Goal: Task Accomplishment & Management: Use online tool/utility

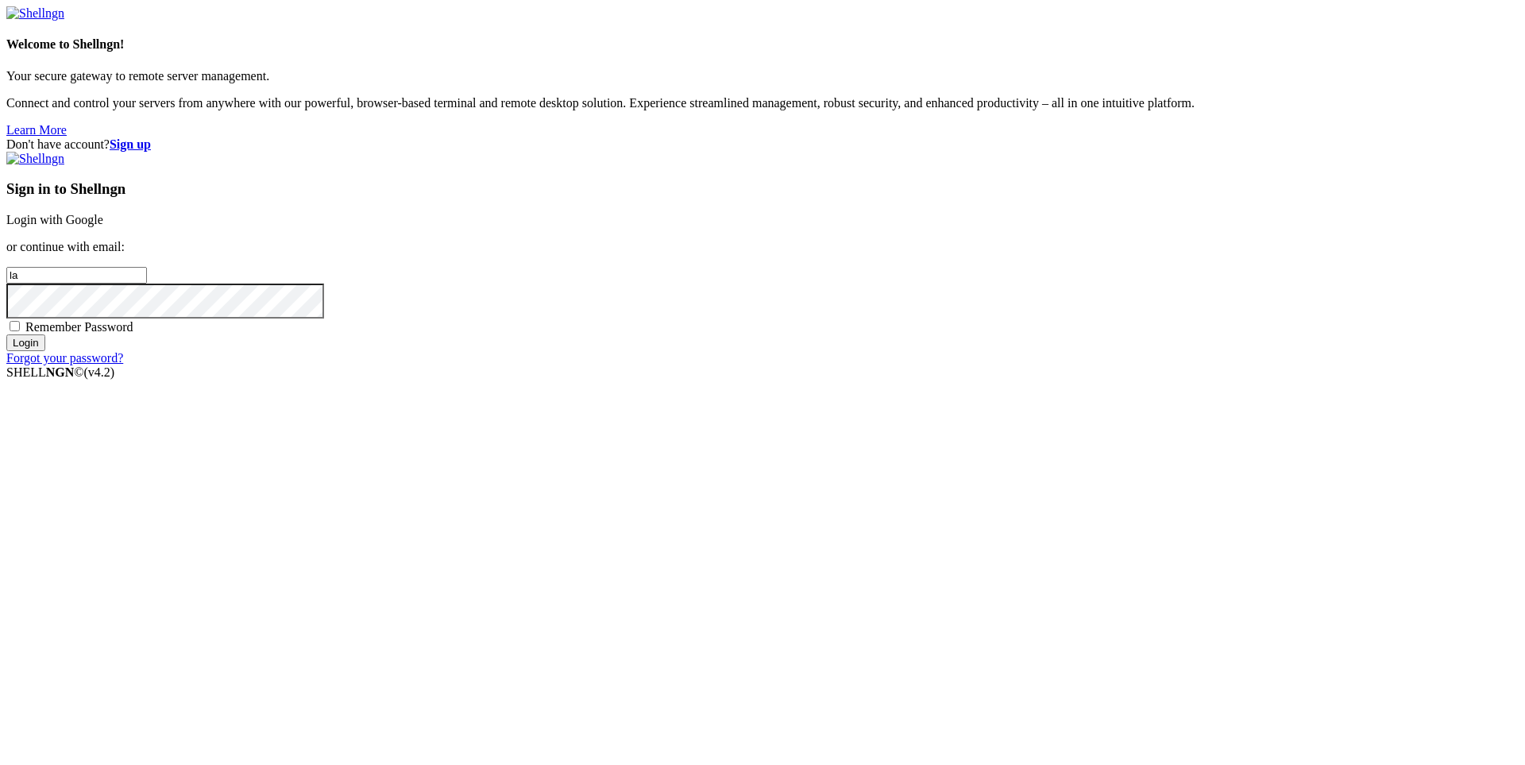
type input "l"
type input "[EMAIL_ADDRESS][DOMAIN_NAME]"
click at [45, 351] on input "Login" at bounding box center [25, 342] width 39 height 17
click at [147, 284] on input "email" at bounding box center [76, 275] width 141 height 17
type input "e"
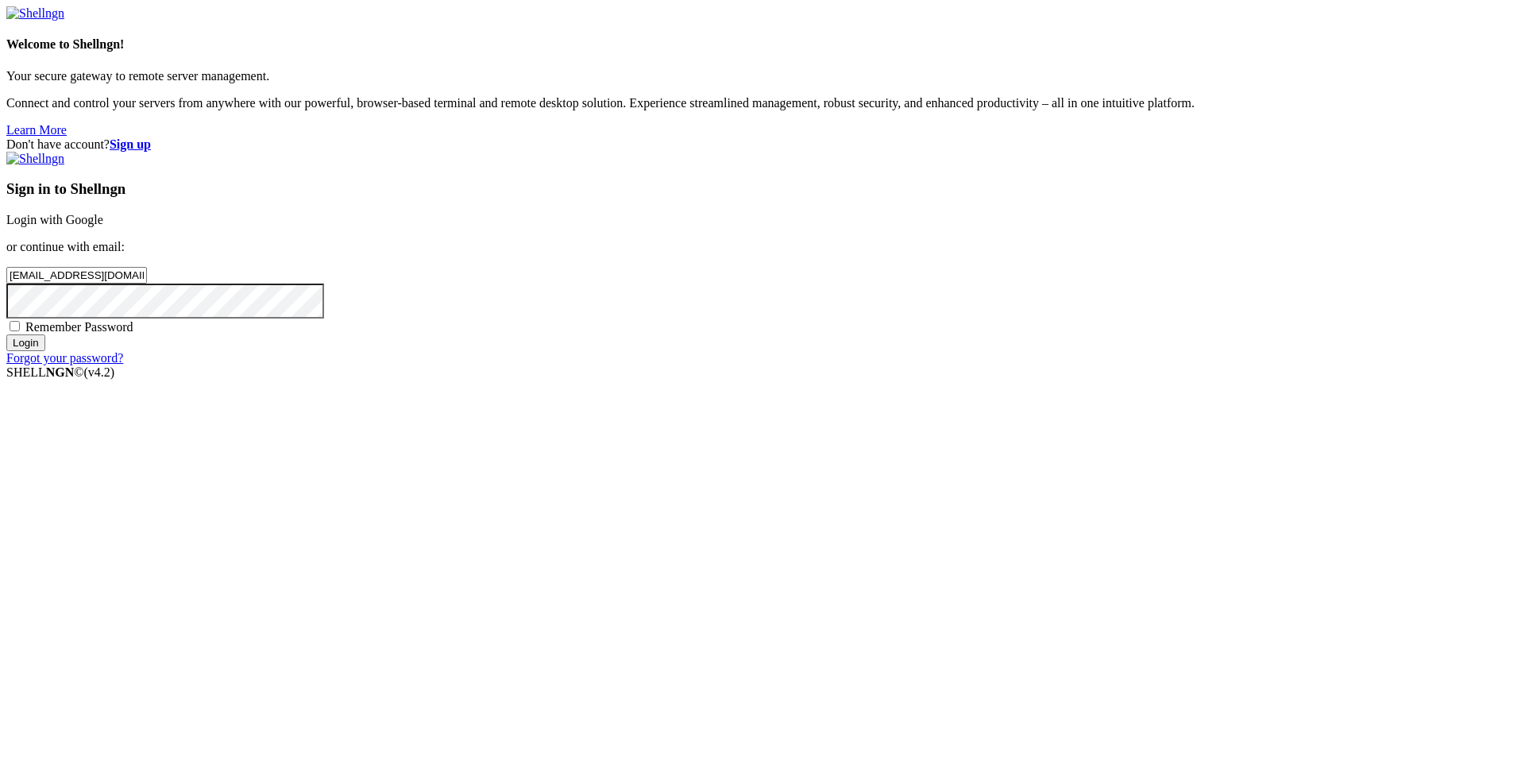
type input "[EMAIL_ADDRESS][DOMAIN_NAME]"
click at [45, 351] on input "Login" at bounding box center [25, 342] width 39 height 17
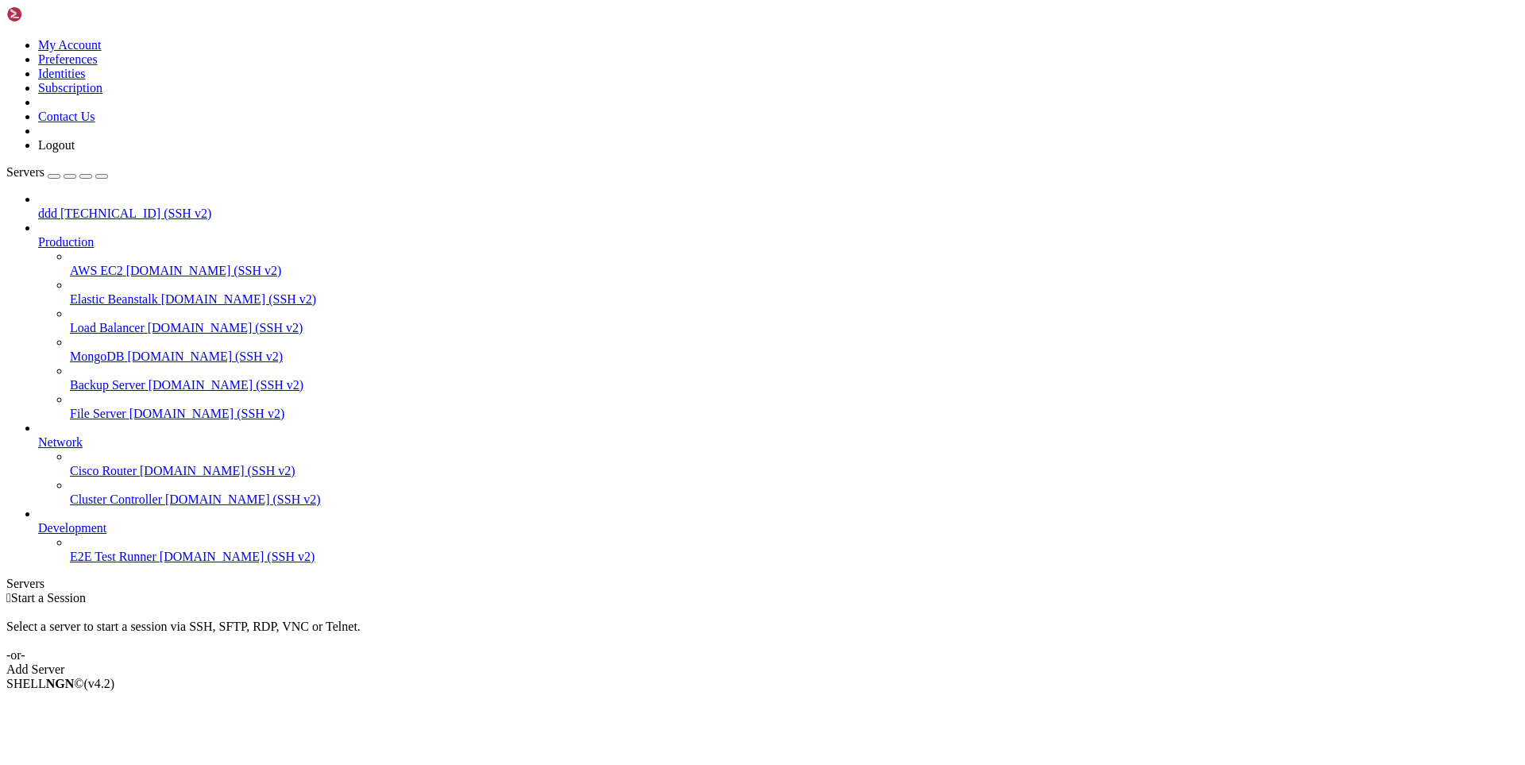
click at [65, 207] on span "[TECHNICAL_ID] (SSH v2)" at bounding box center [135, 214] width 151 height 14
click at [68, 207] on span "[TECHNICAL_ID] (SSH v2)" at bounding box center [135, 214] width 151 height 14
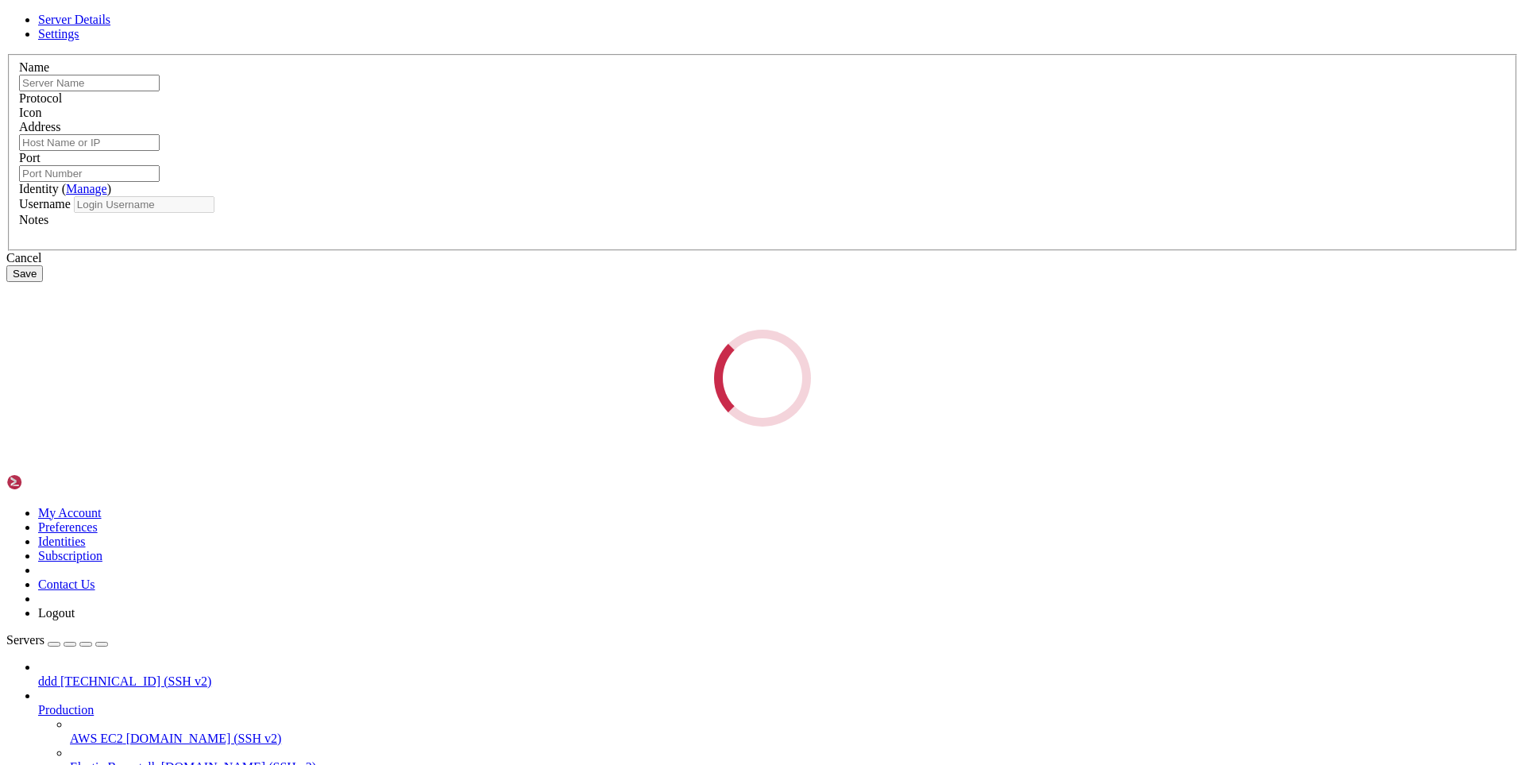
type input "ddd"
type input "[TECHNICAL_ID]"
type input "22"
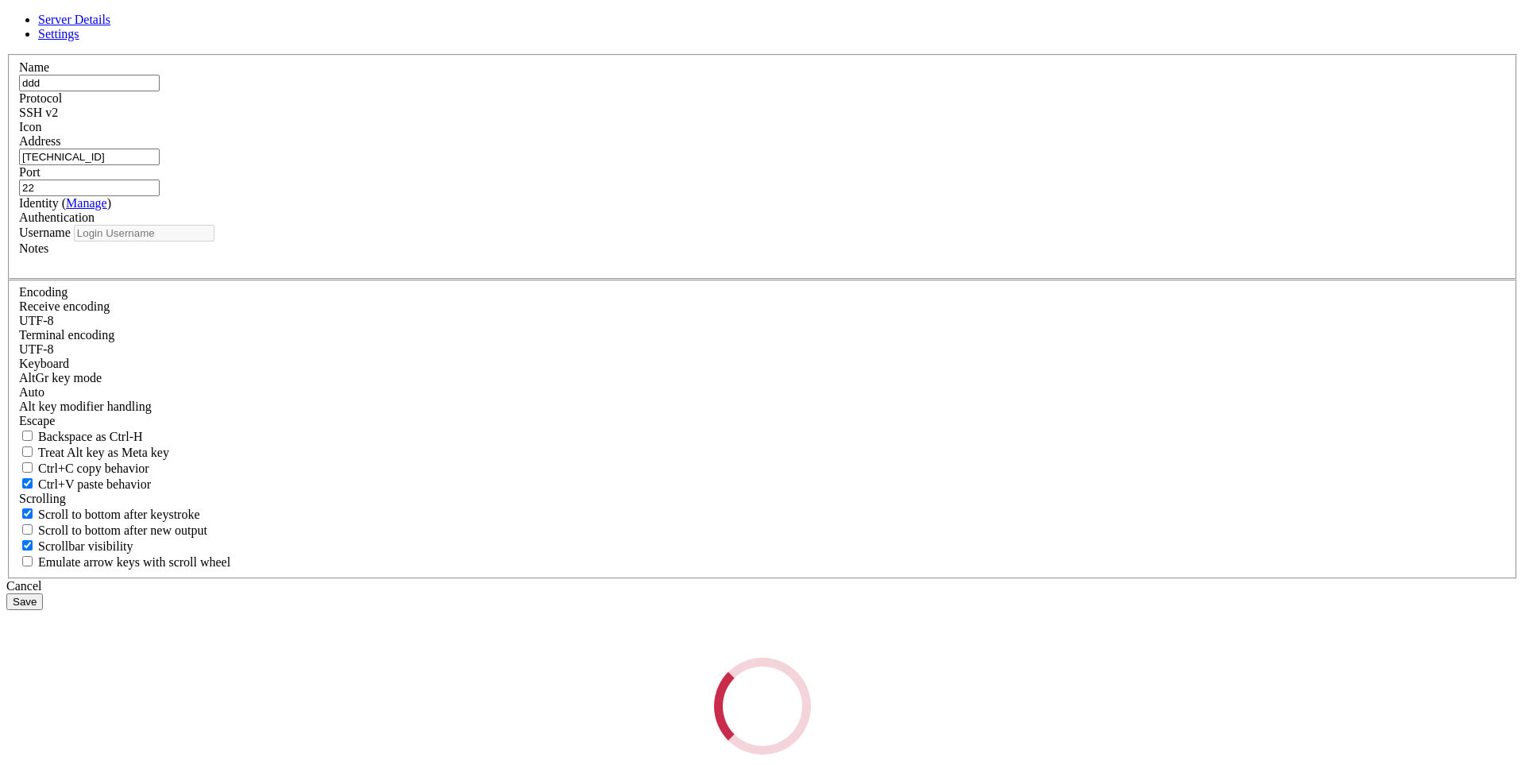
type input "root"
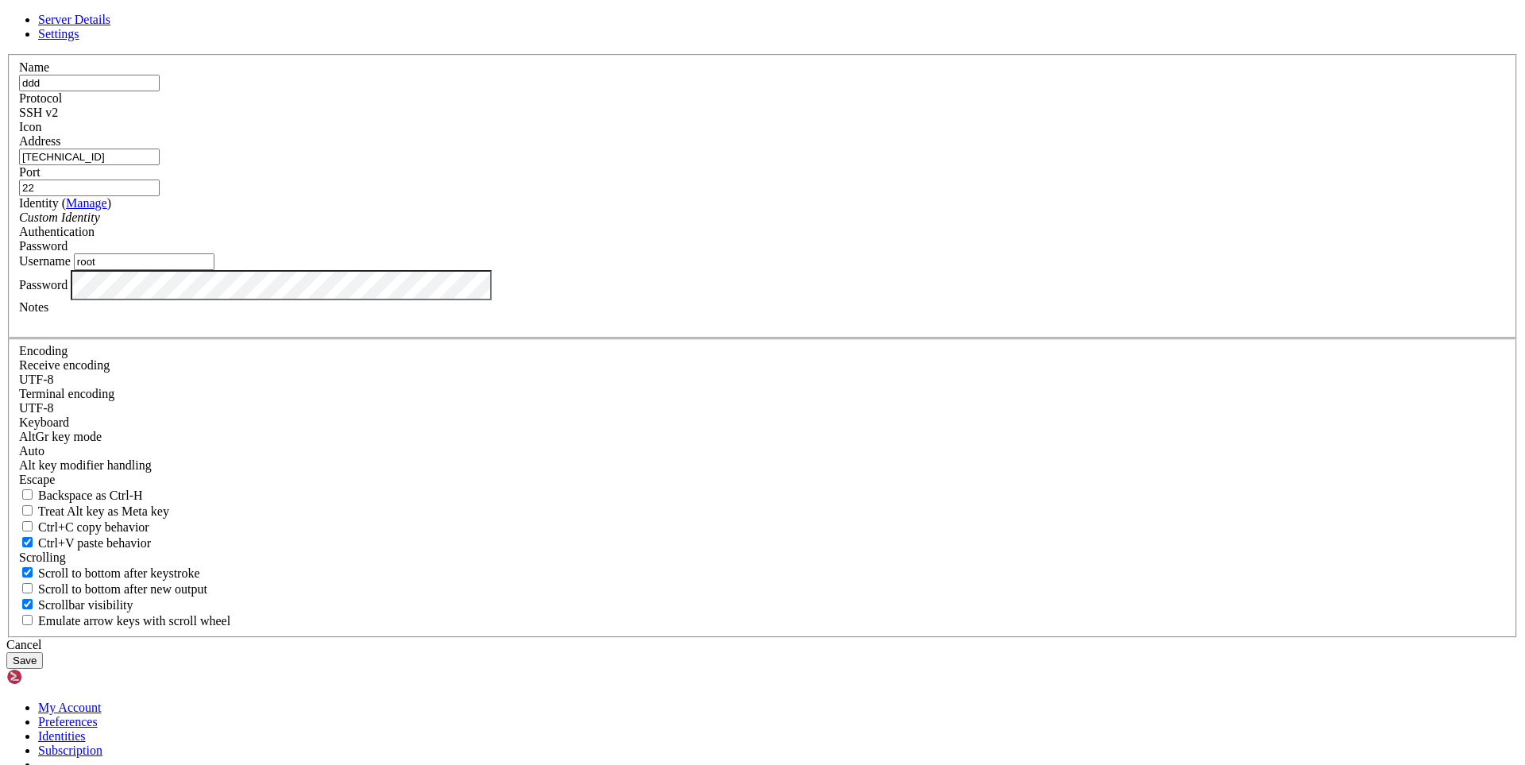
click at [854, 253] on div "Password" at bounding box center [762, 246] width 1487 height 14
click at [832, 638] on div "Cancel" at bounding box center [762, 645] width 1512 height 14
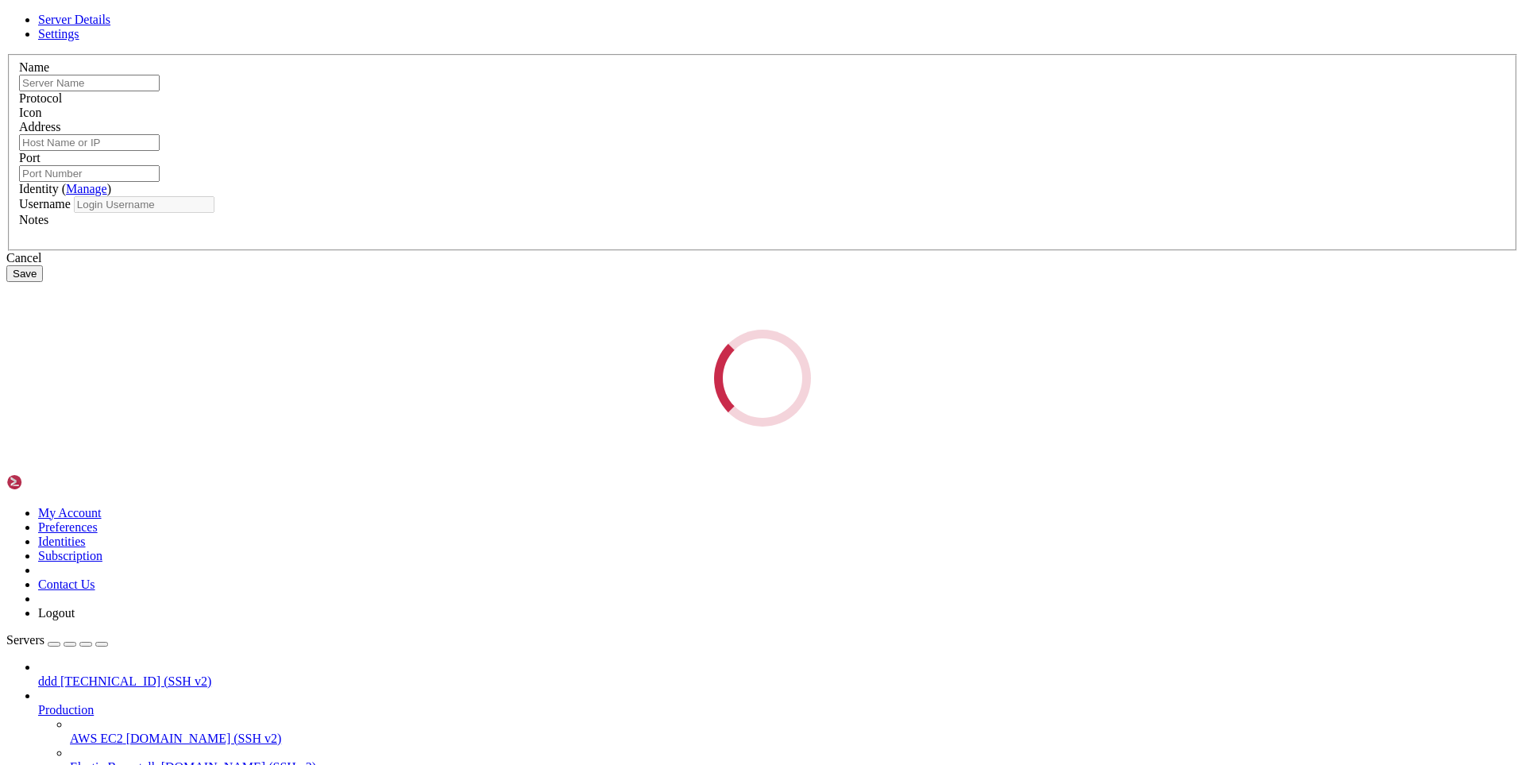
type input "ddd"
type input "[TECHNICAL_ID]"
type input "22"
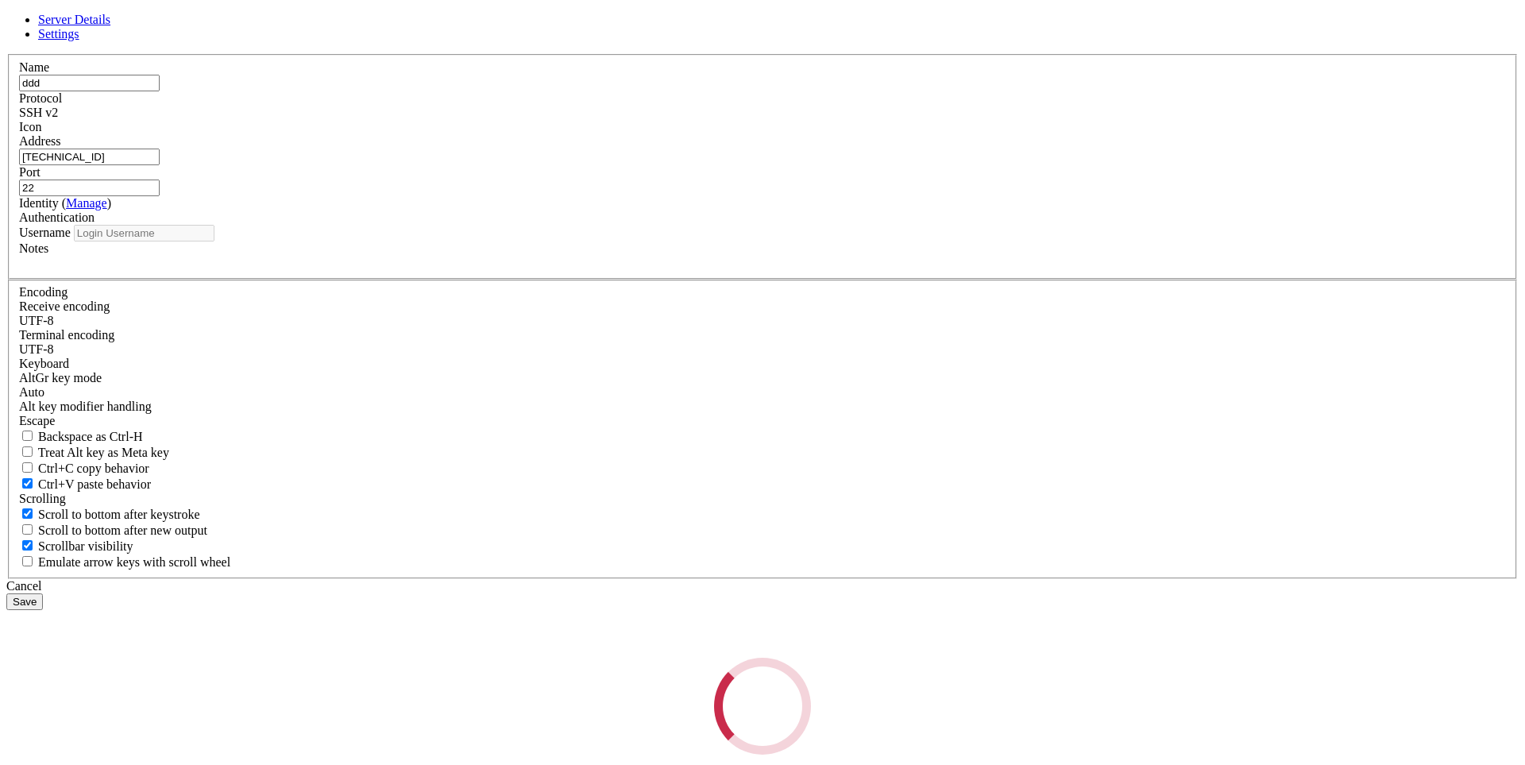
type input "root"
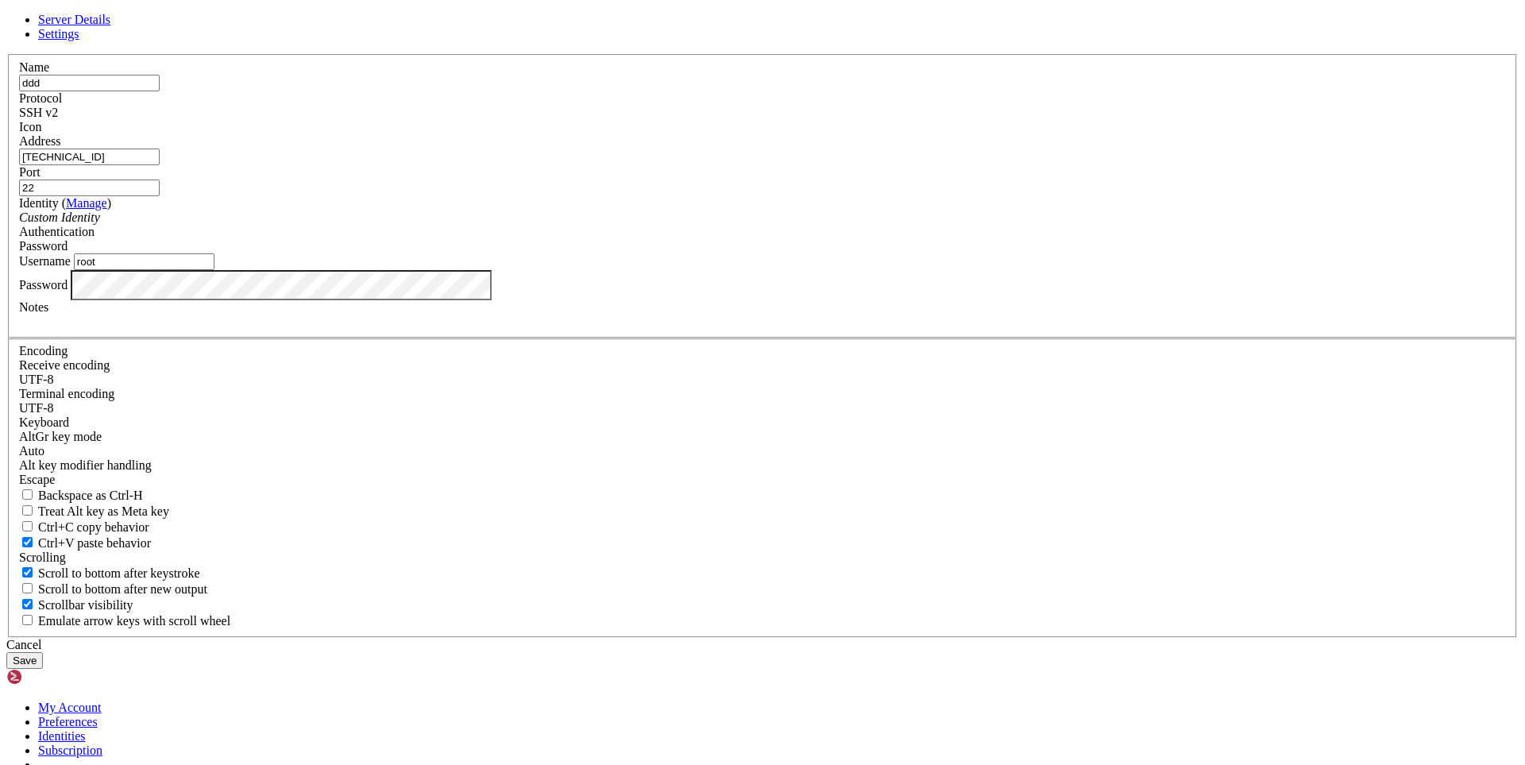
click at [79, 41] on link "Settings" at bounding box center [58, 34] width 41 height 14
click at [855, 638] on div "Cancel" at bounding box center [762, 645] width 1512 height 14
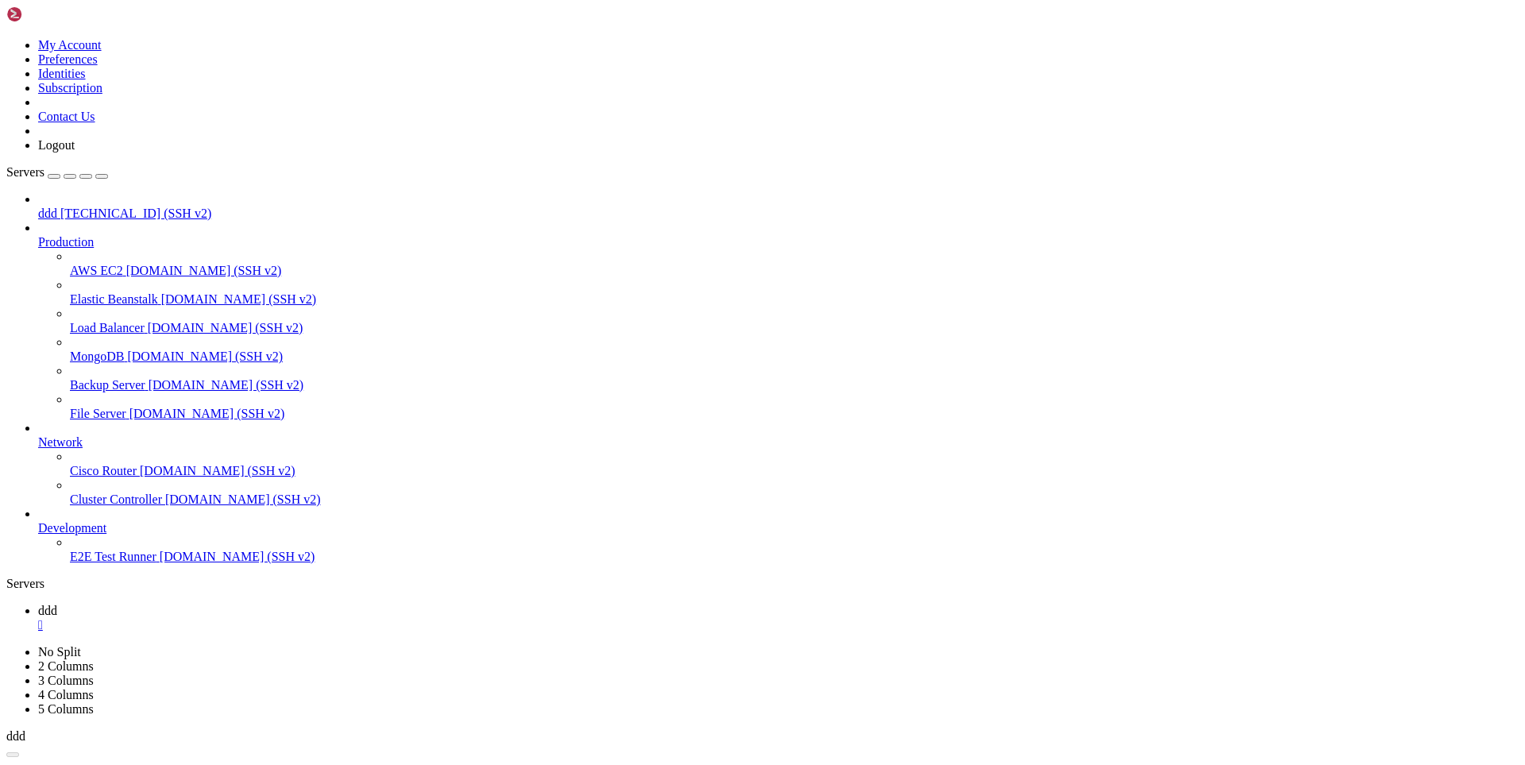
click at [57, 604] on span "ddd" at bounding box center [47, 611] width 19 height 14
click at [303, 604] on ul "ddd " at bounding box center [762, 618] width 1512 height 29
click at [57, 604] on span "ddd" at bounding box center [47, 611] width 19 height 14
click at [301, 604] on ul "ddd " at bounding box center [762, 618] width 1512 height 29
click at [38, 604] on icon at bounding box center [38, 611] width 0 height 14
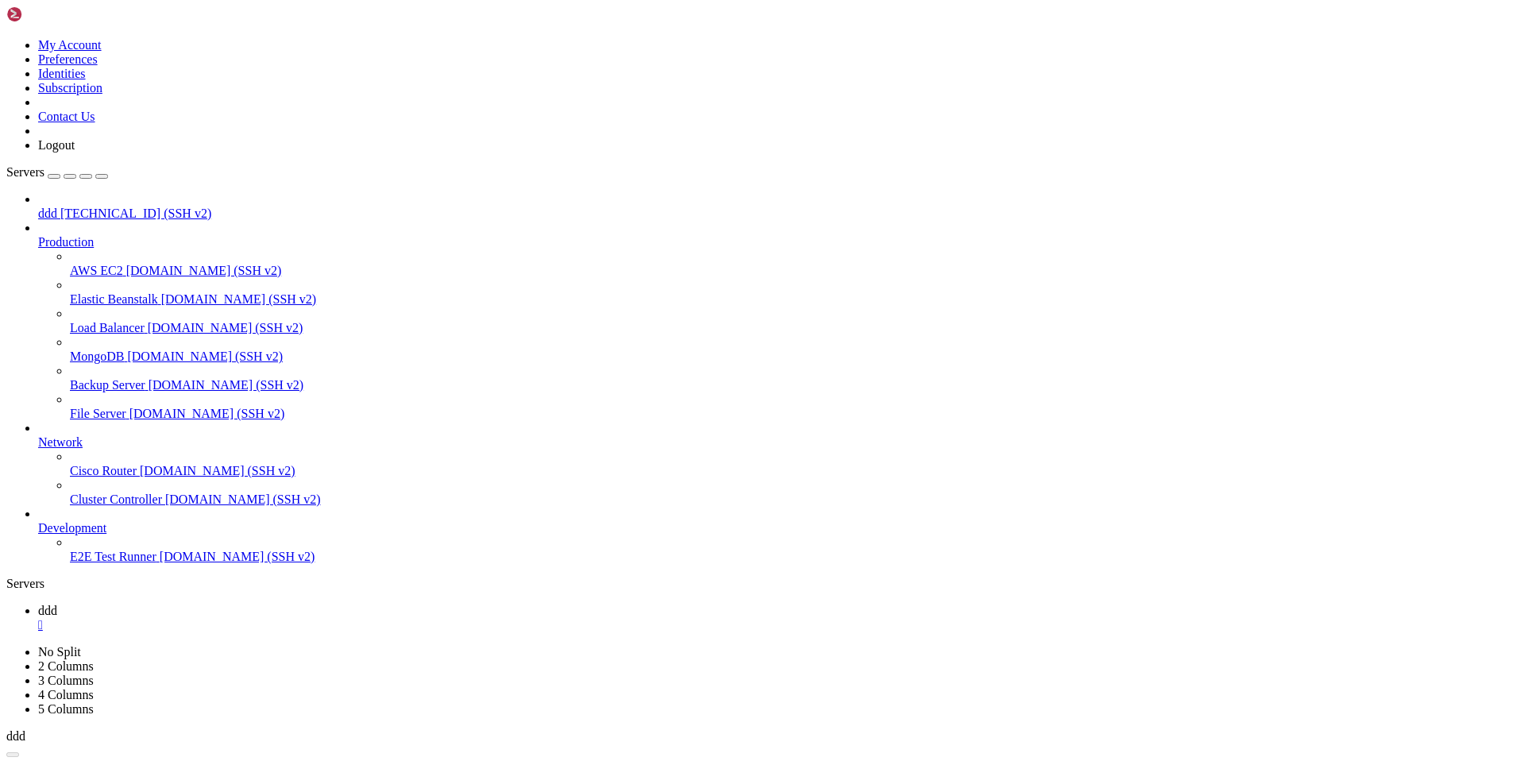
click at [303, 604] on ul "ddd " at bounding box center [762, 618] width 1512 height 29
click at [57, 604] on span "ddd" at bounding box center [47, 611] width 19 height 14
drag, startPoint x: 289, startPoint y: 17, endPoint x: 281, endPoint y: 15, distance: 8.1
click at [290, 604] on ul "ddd " at bounding box center [762, 618] width 1512 height 29
click at [38, 604] on icon at bounding box center [38, 611] width 0 height 14
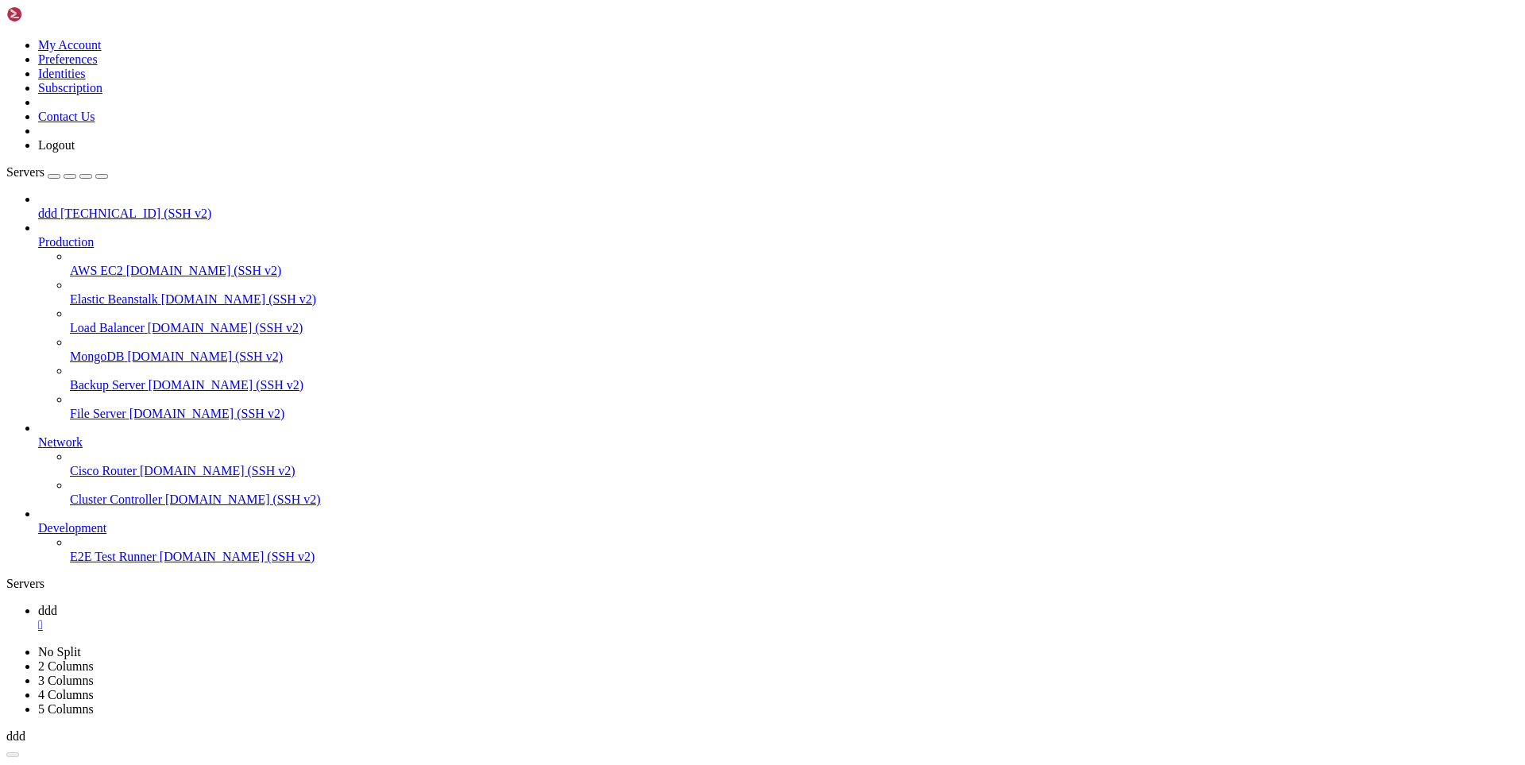
click at [293, 604] on ul "ddd " at bounding box center [762, 618] width 1512 height 29
click at [226, 604] on link "ddd " at bounding box center [778, 618] width 1481 height 29
click at [289, 604] on ul "ddd " at bounding box center [762, 618] width 1512 height 29
click at [207, 604] on link "ddd " at bounding box center [778, 618] width 1481 height 29
drag, startPoint x: 160, startPoint y: 215, endPoint x: 166, endPoint y: 226, distance: 12.8
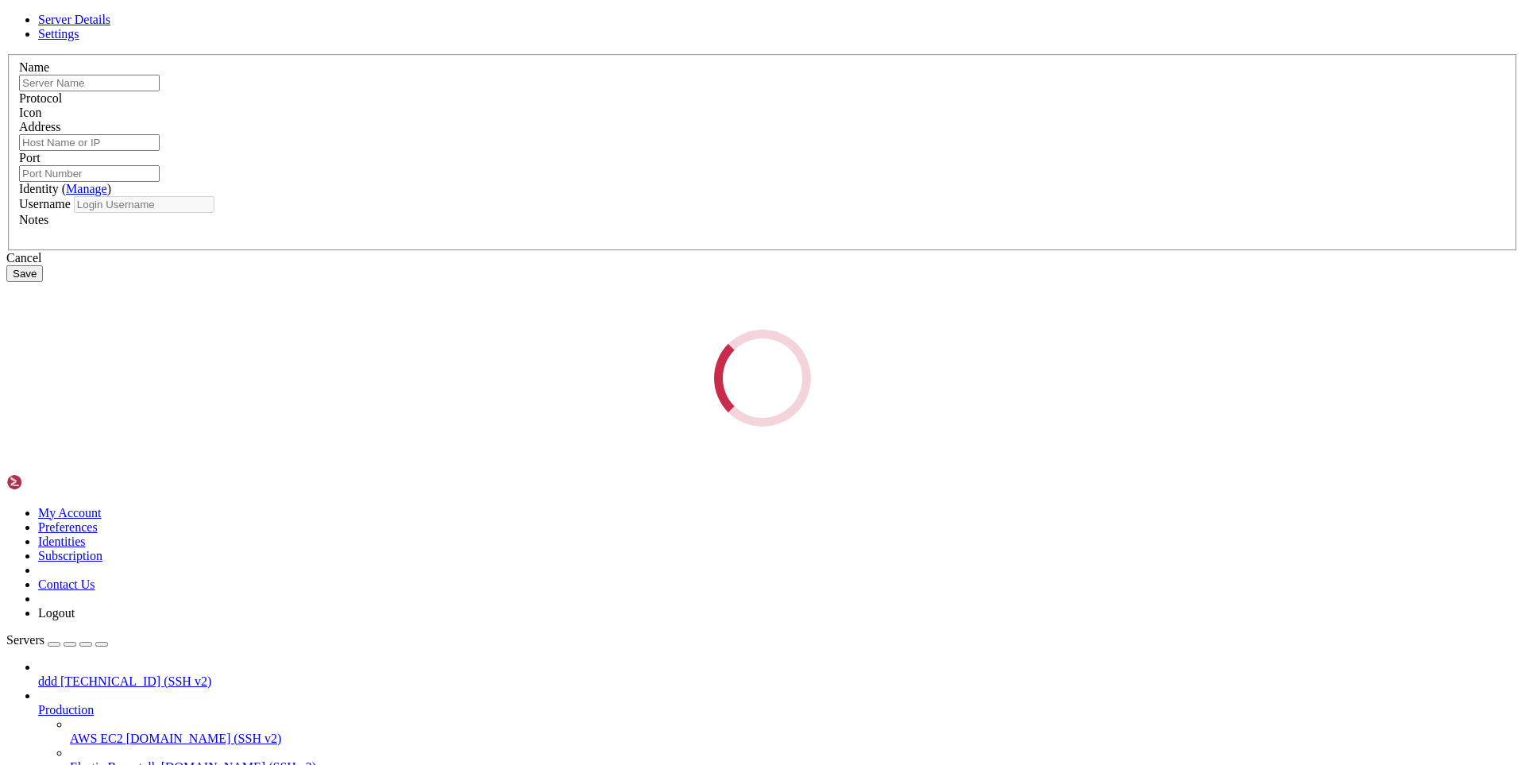
type input "ddd"
type input "[TECHNICAL_ID]"
type input "22"
type input "root"
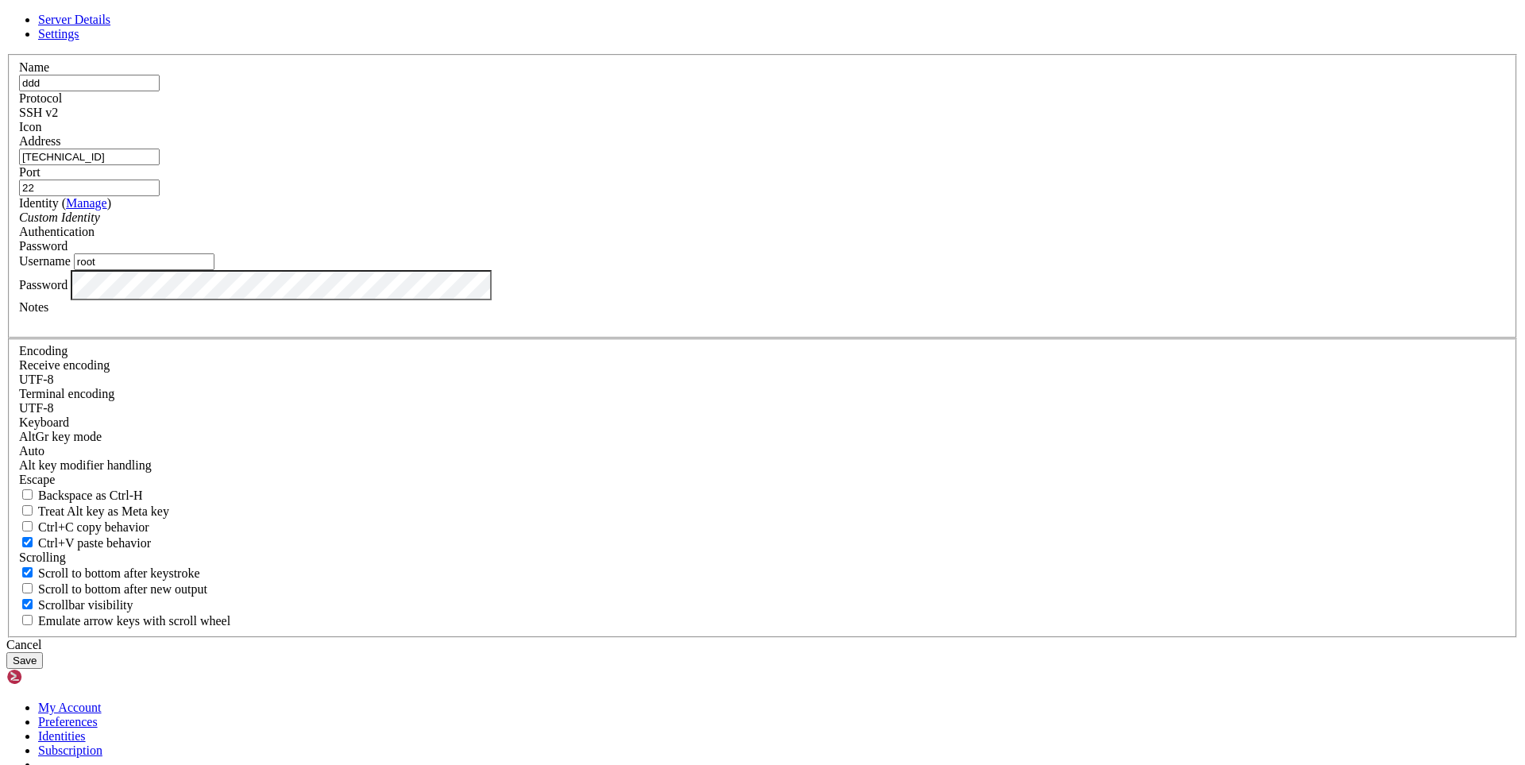
click at [871, 638] on div "Cancel" at bounding box center [762, 645] width 1512 height 14
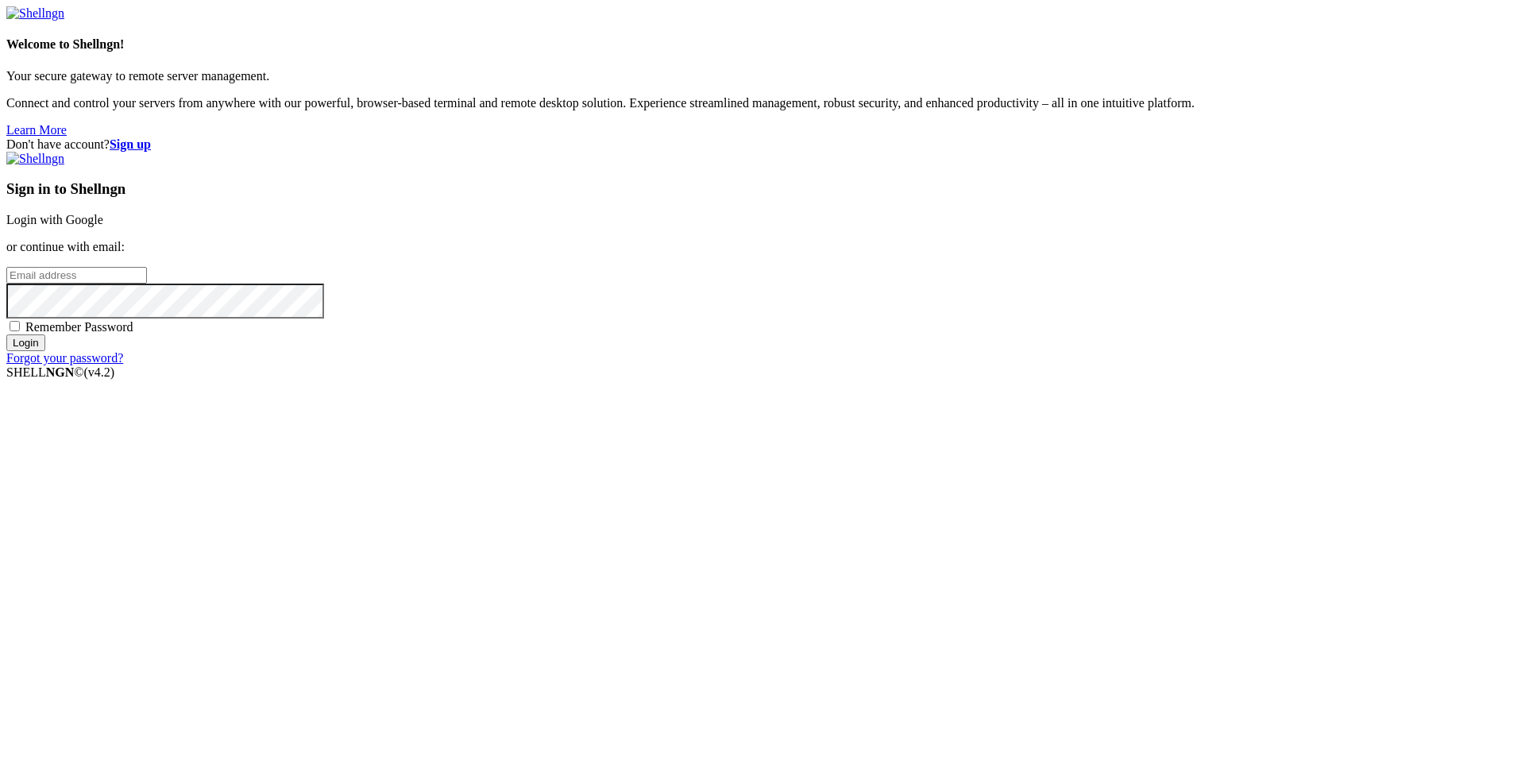
click at [147, 284] on input "email" at bounding box center [76, 275] width 141 height 17
type input "e"
type input "s"
click at [45, 351] on input "Login" at bounding box center [25, 342] width 39 height 17
click at [147, 284] on input "[EMAIL_ADDRESS][DOMAIN_NAME]" at bounding box center [76, 275] width 141 height 17
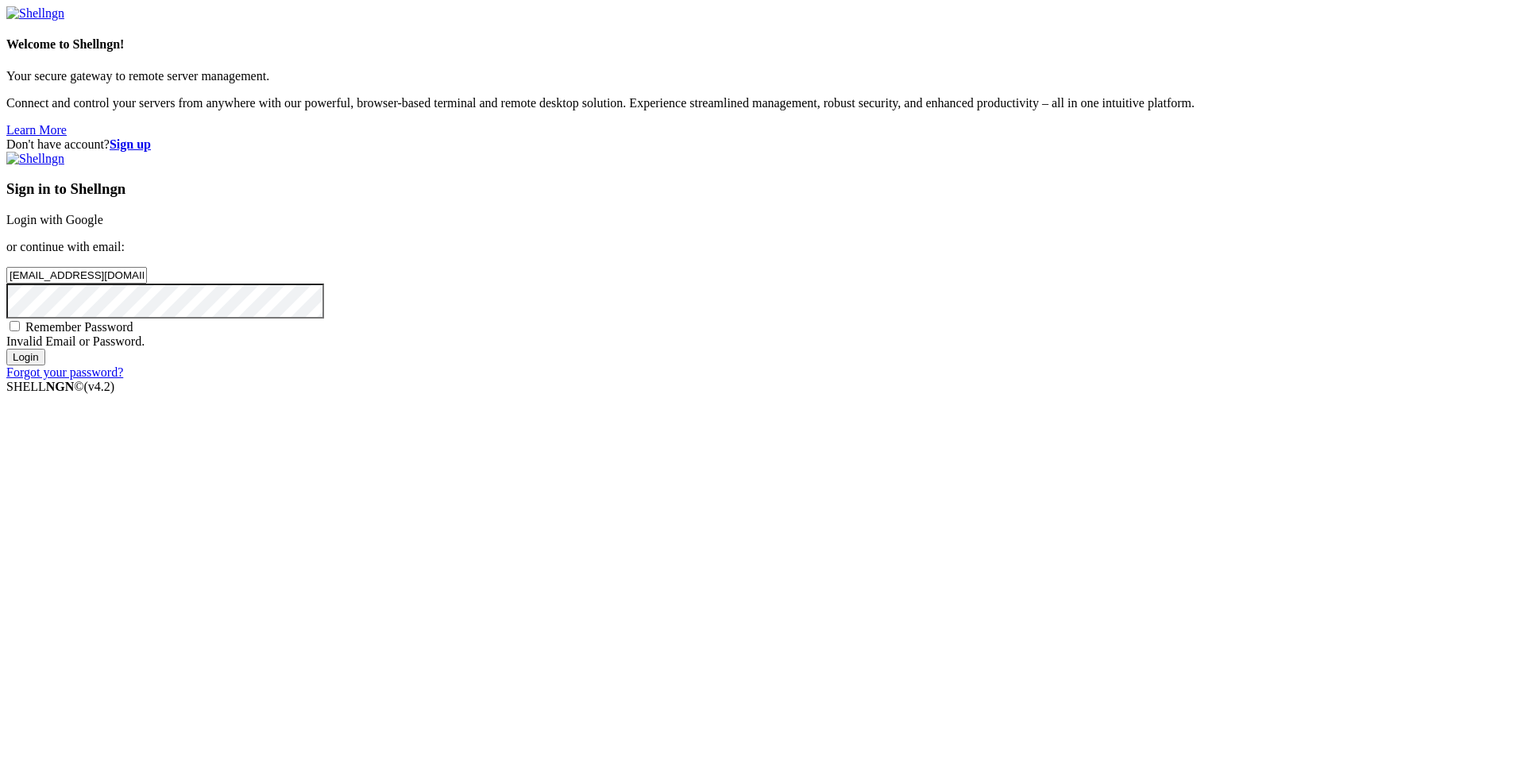
click at [45, 365] on input "Login" at bounding box center [25, 357] width 39 height 17
click at [724, 380] on div "Don't have account? Sign up Sign in to Shellngn Login with Google or continue w…" at bounding box center [762, 258] width 1512 height 242
click at [147, 284] on input "[EMAIL_ADDRESS][DOMAIN_NAME]" at bounding box center [76, 275] width 141 height 17
click at [45, 365] on input "Login" at bounding box center [25, 357] width 39 height 17
click at [147, 284] on input "[EMAIL_ADDRESS][DOMAIN_NAME]" at bounding box center [76, 275] width 141 height 17
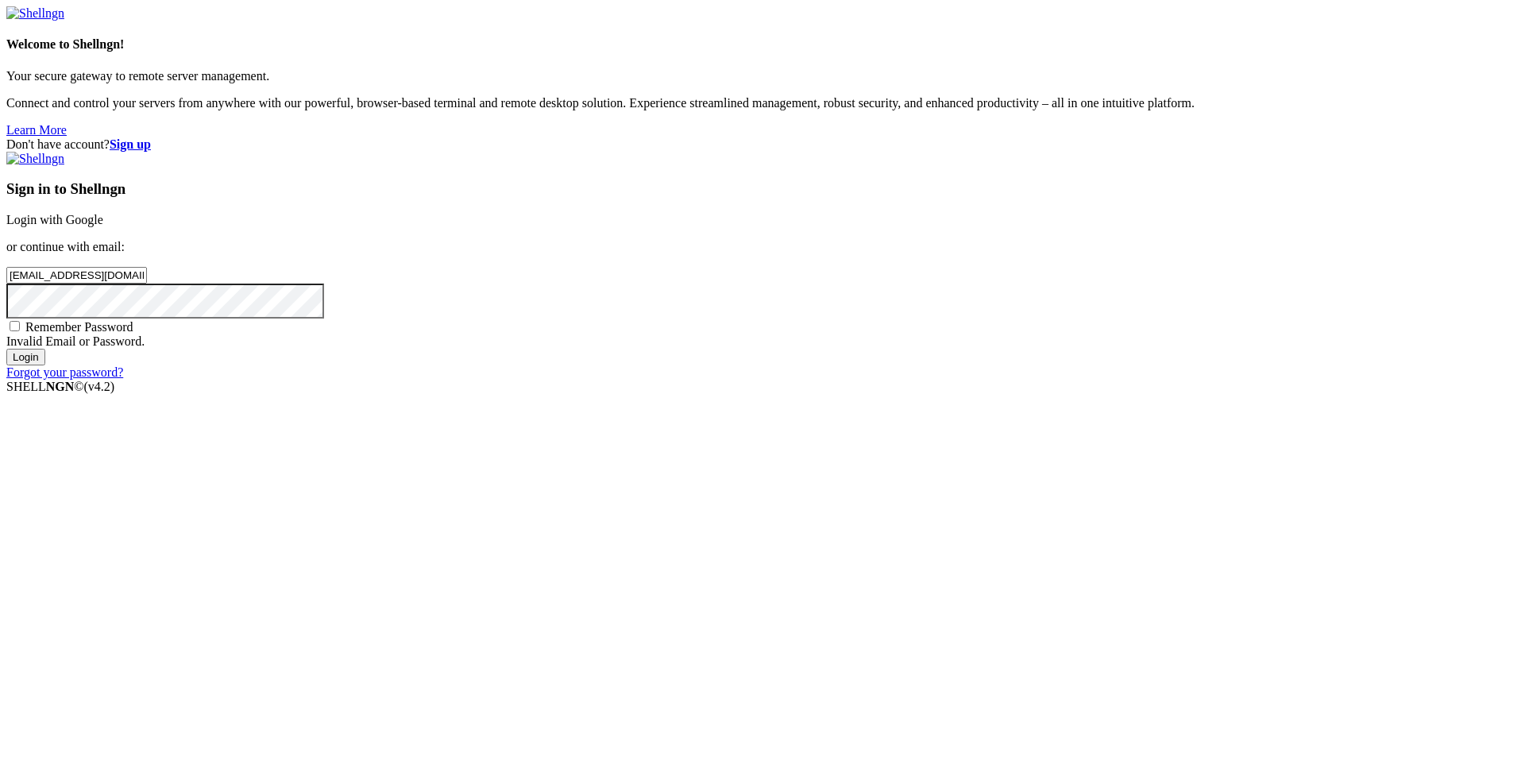
type input "[EMAIL_ADDRESS][DOMAIN_NAME]"
click at [45, 365] on input "Login" at bounding box center [25, 357] width 39 height 17
